Goal: Find specific page/section: Find specific page/section

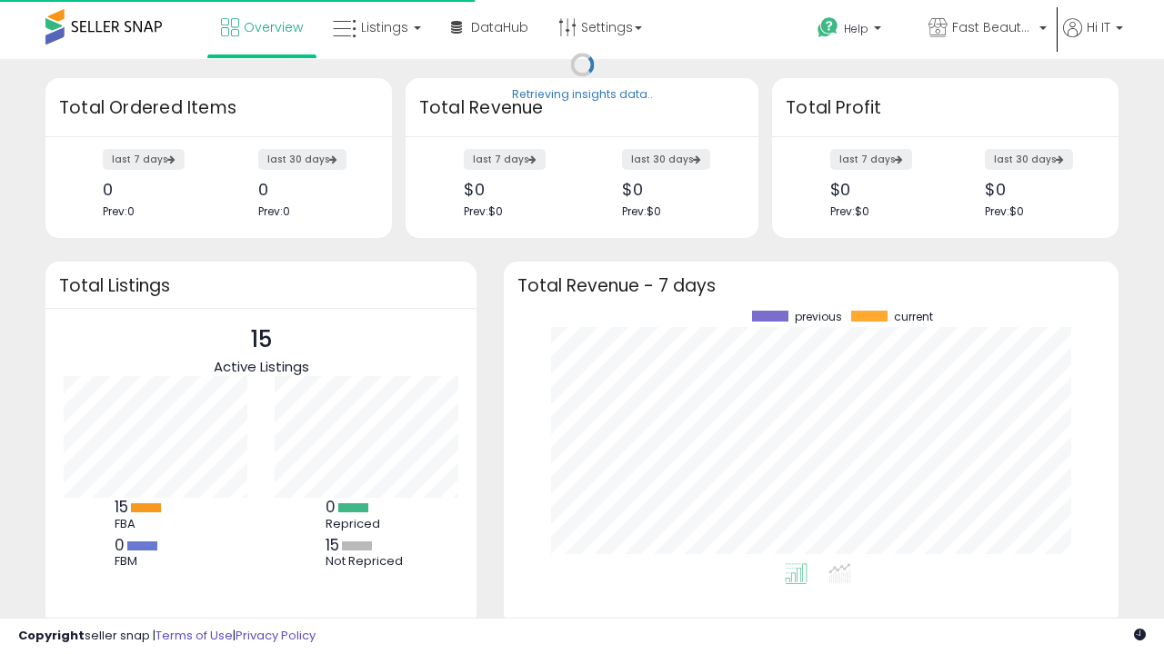
scroll to position [253, 578]
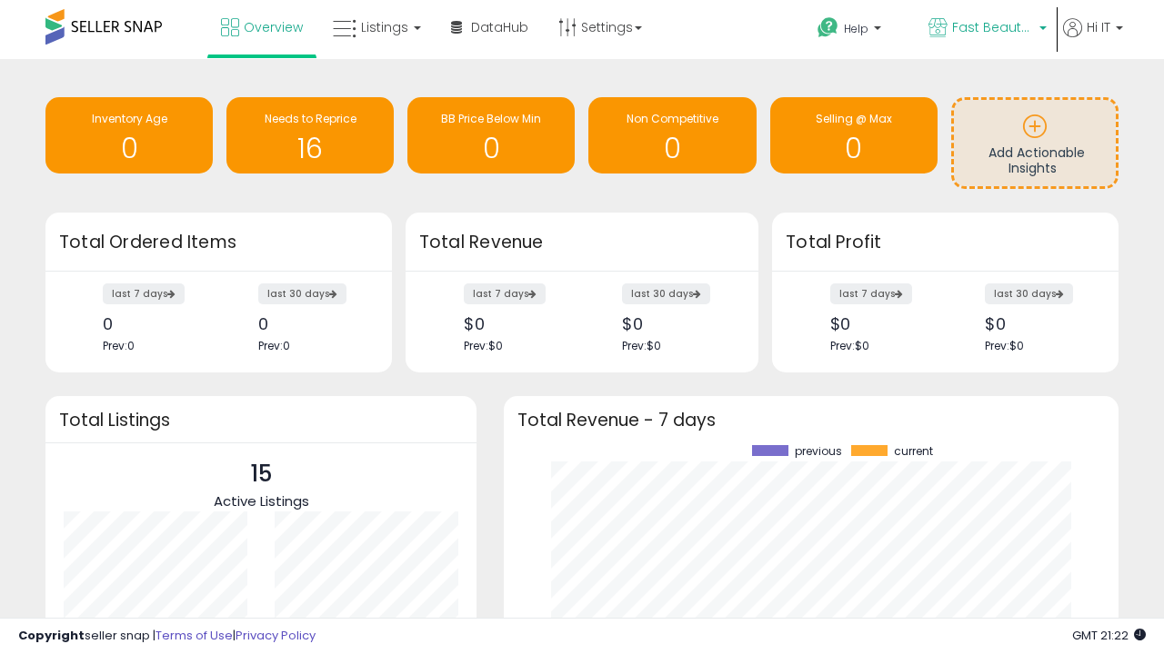
click at [985, 29] on span "Fast Beauty ([GEOGRAPHIC_DATA])" at bounding box center [993, 27] width 82 height 18
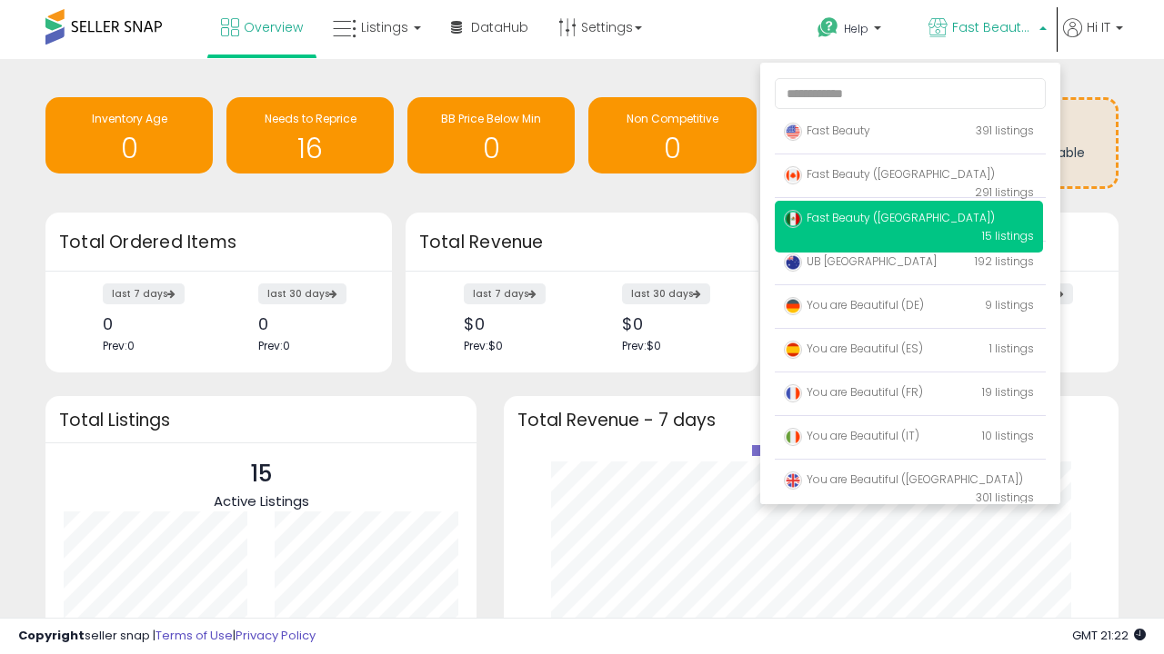
click at [908, 483] on span "You are Beautiful ([GEOGRAPHIC_DATA])" at bounding box center [903, 479] width 239 height 15
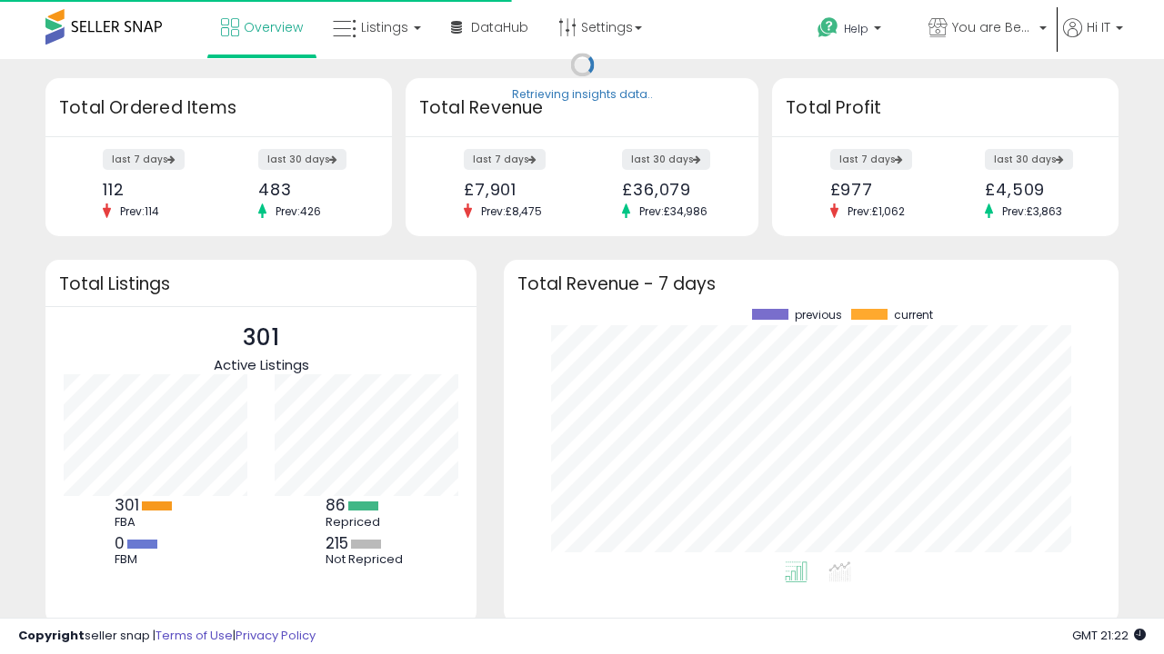
scroll to position [253, 578]
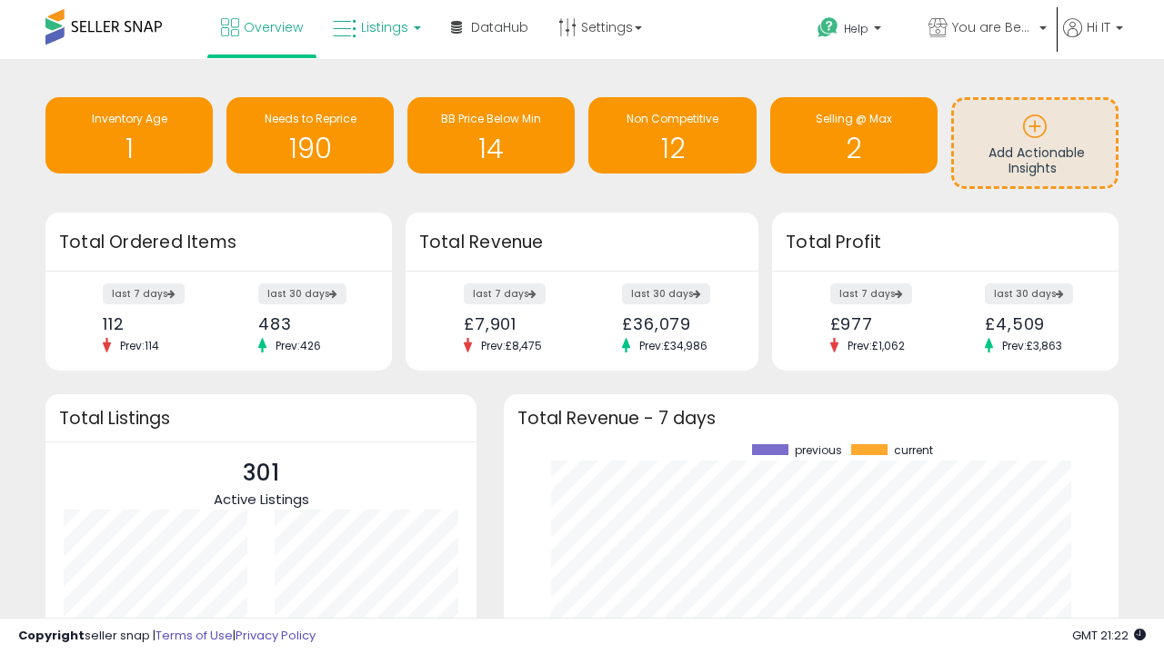
click at [375, 27] on span "Listings" at bounding box center [384, 27] width 47 height 18
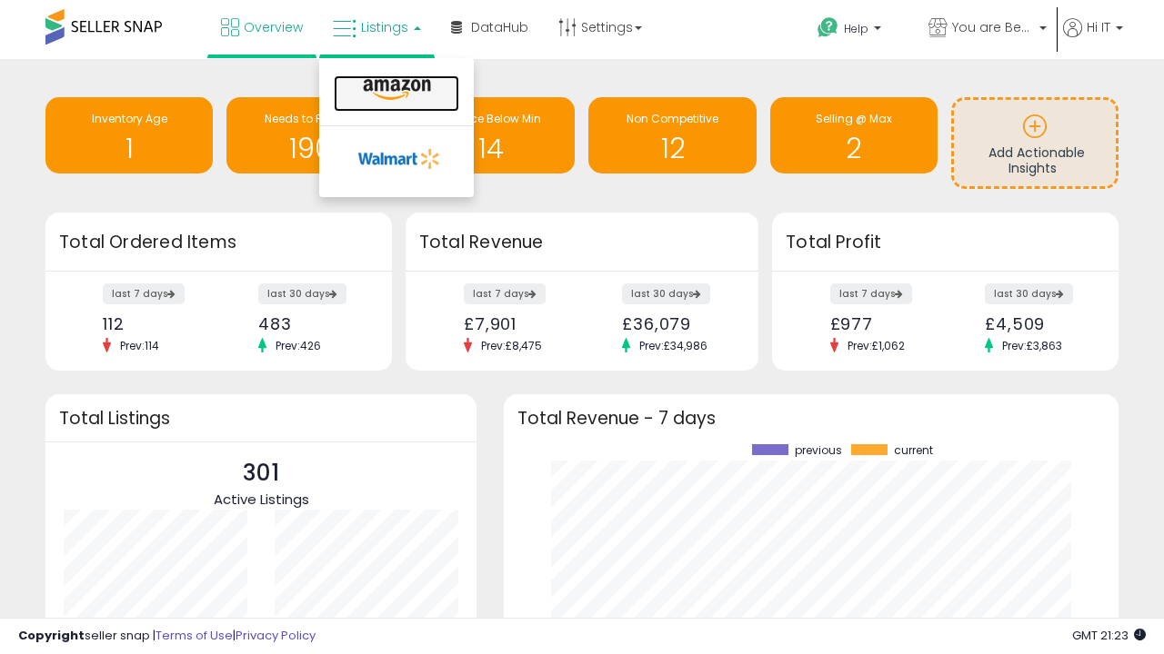
click at [395, 90] on icon at bounding box center [396, 90] width 79 height 24
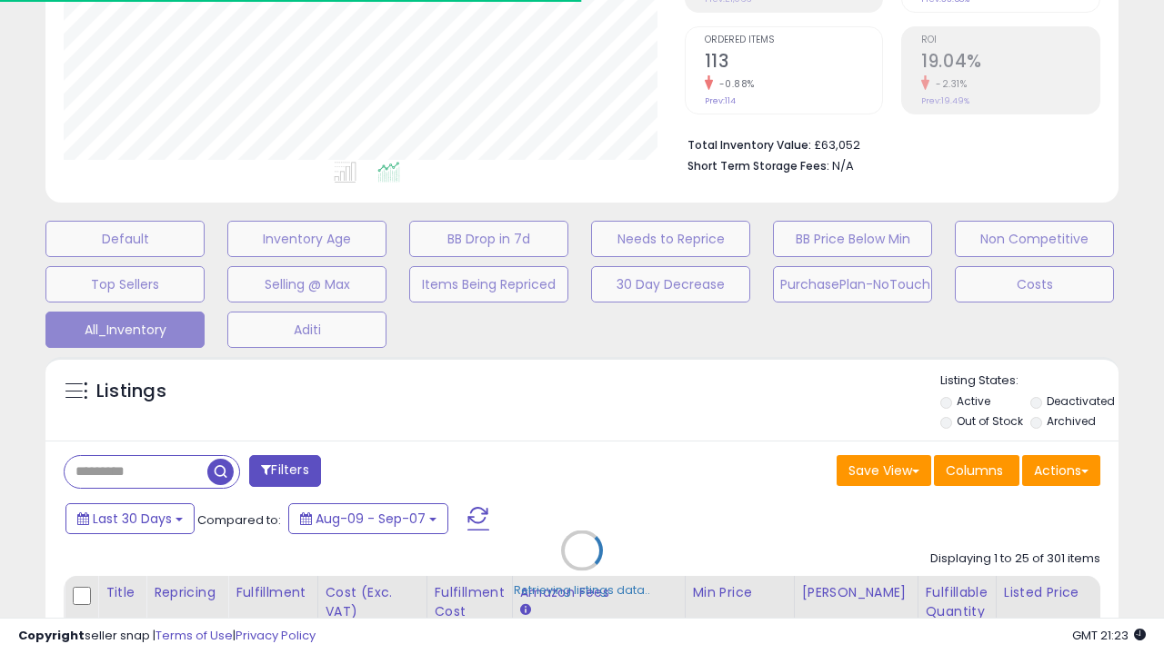
scroll to position [231, 0]
